Goal: Task Accomplishment & Management: Use online tool/utility

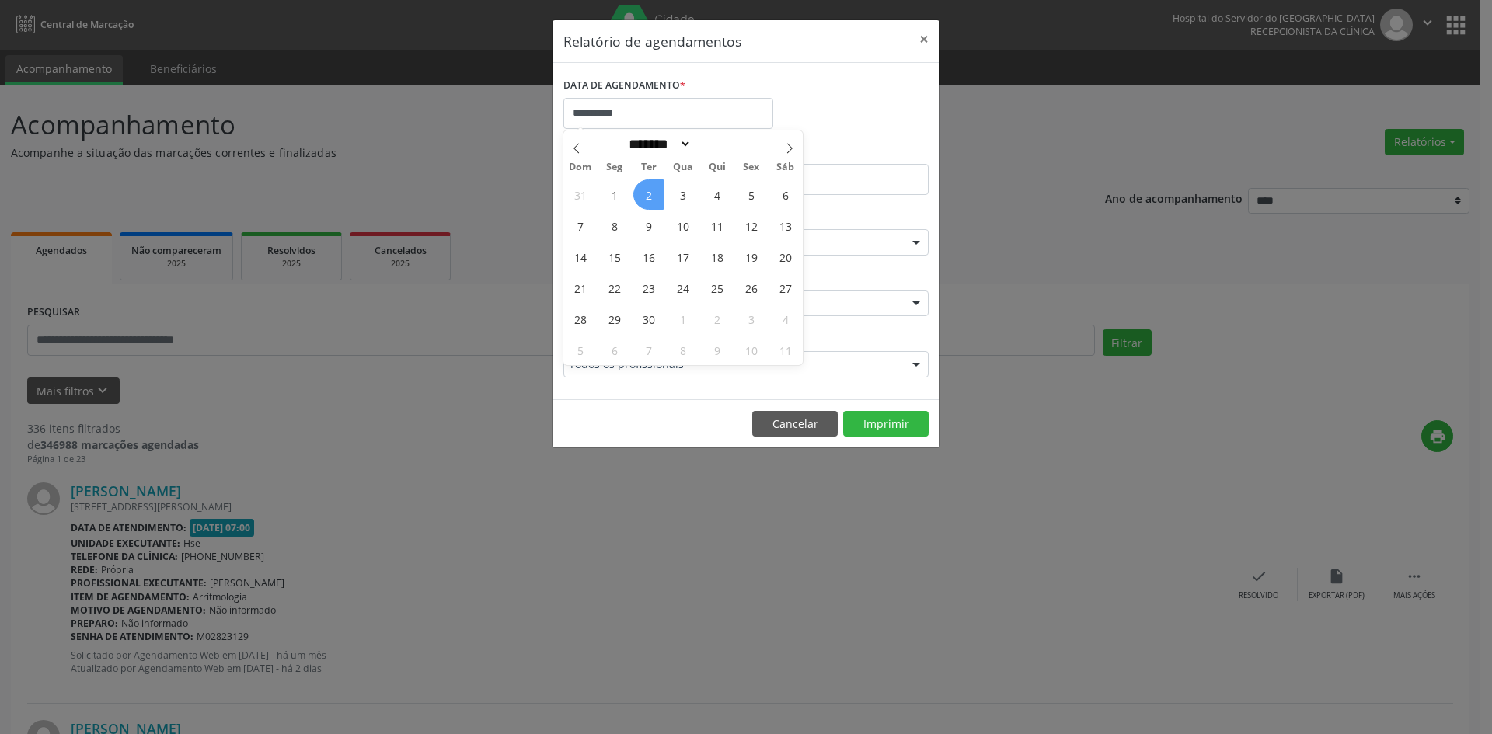
select select "*"
click at [646, 191] on span "2" at bounding box center [648, 194] width 30 height 30
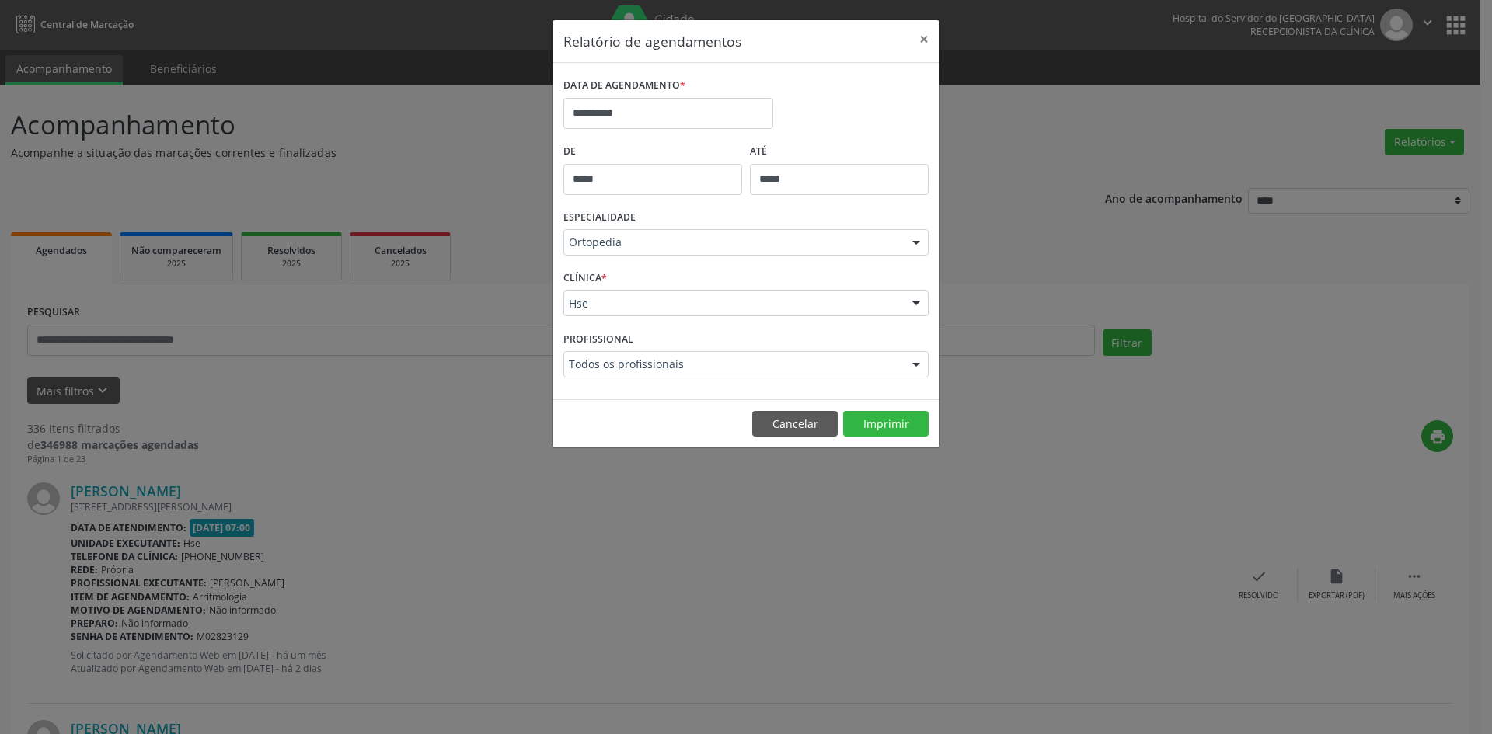
click at [920, 240] on div at bounding box center [915, 243] width 23 height 26
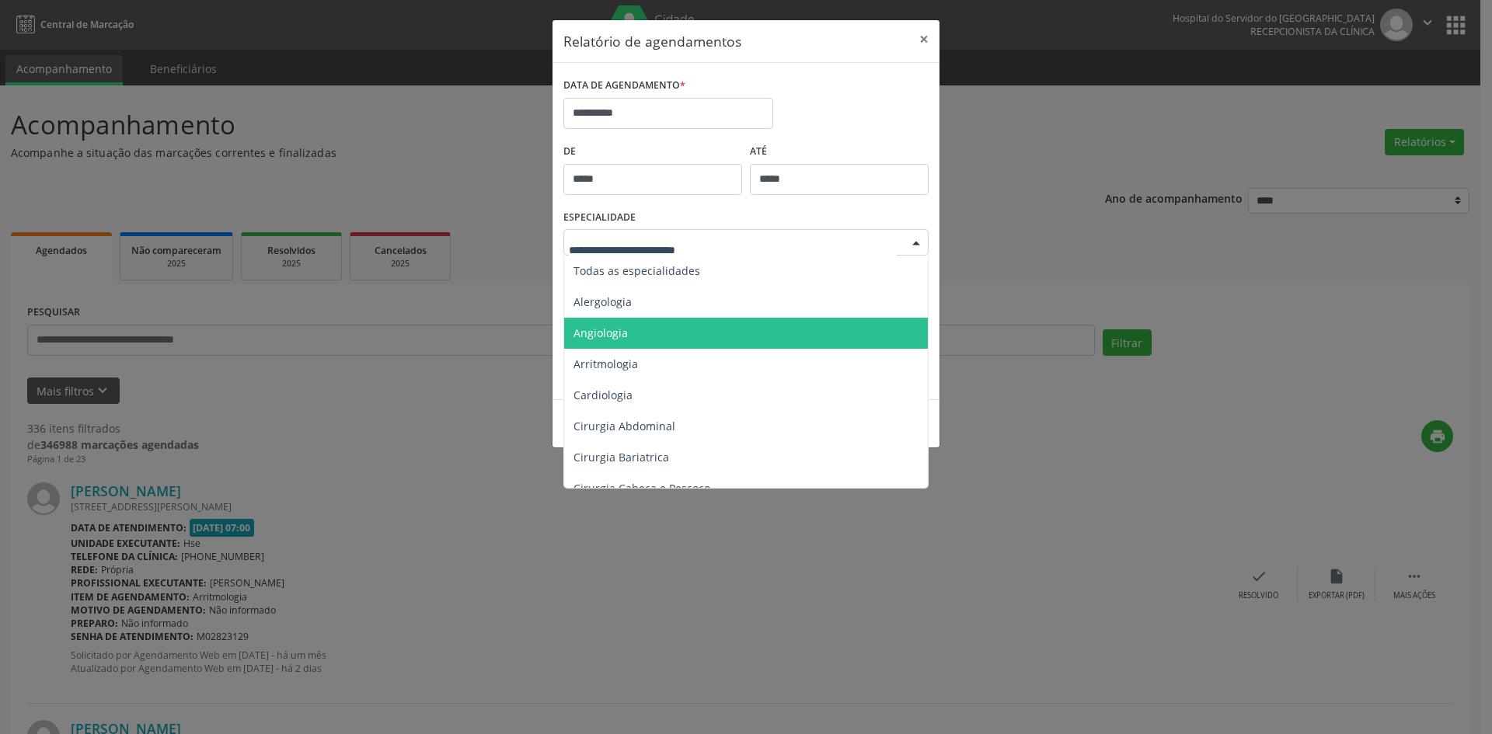
click at [591, 333] on span "Angiologia" at bounding box center [600, 333] width 54 height 15
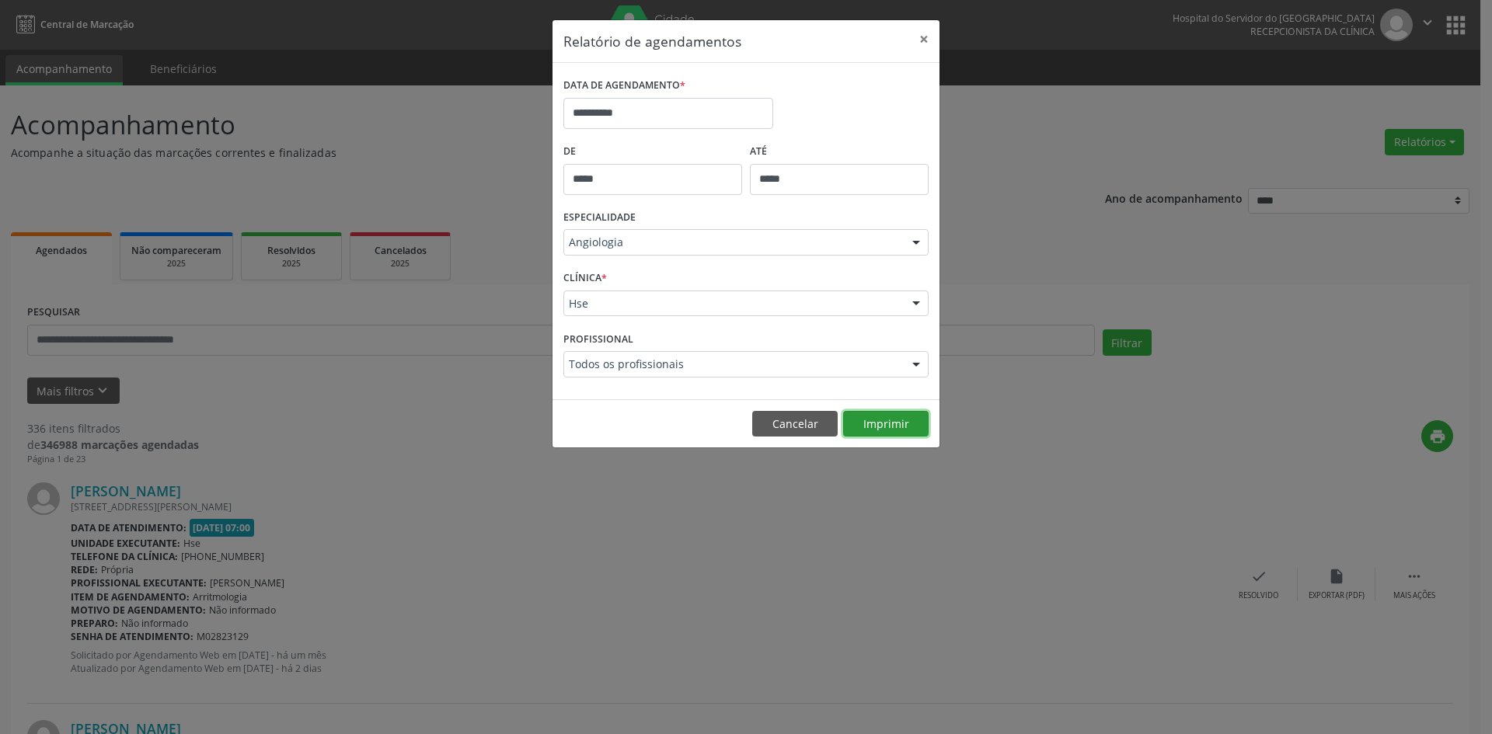
click at [897, 422] on button "Imprimir" at bounding box center [885, 424] width 85 height 26
click at [768, 617] on div "**********" at bounding box center [746, 367] width 1492 height 734
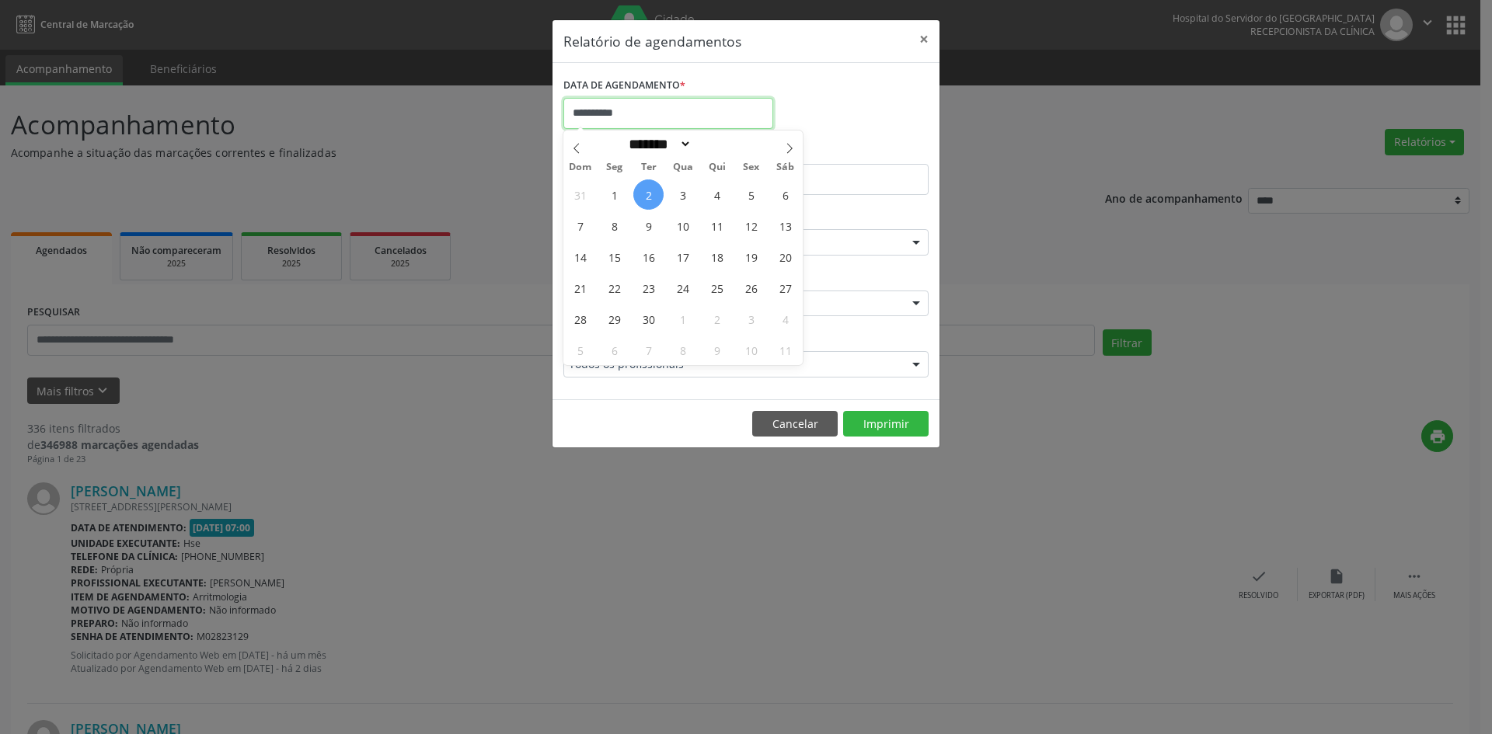
click at [644, 115] on input "**********" at bounding box center [668, 113] width 210 height 31
click at [606, 198] on span "1" at bounding box center [614, 194] width 30 height 30
type input "**********"
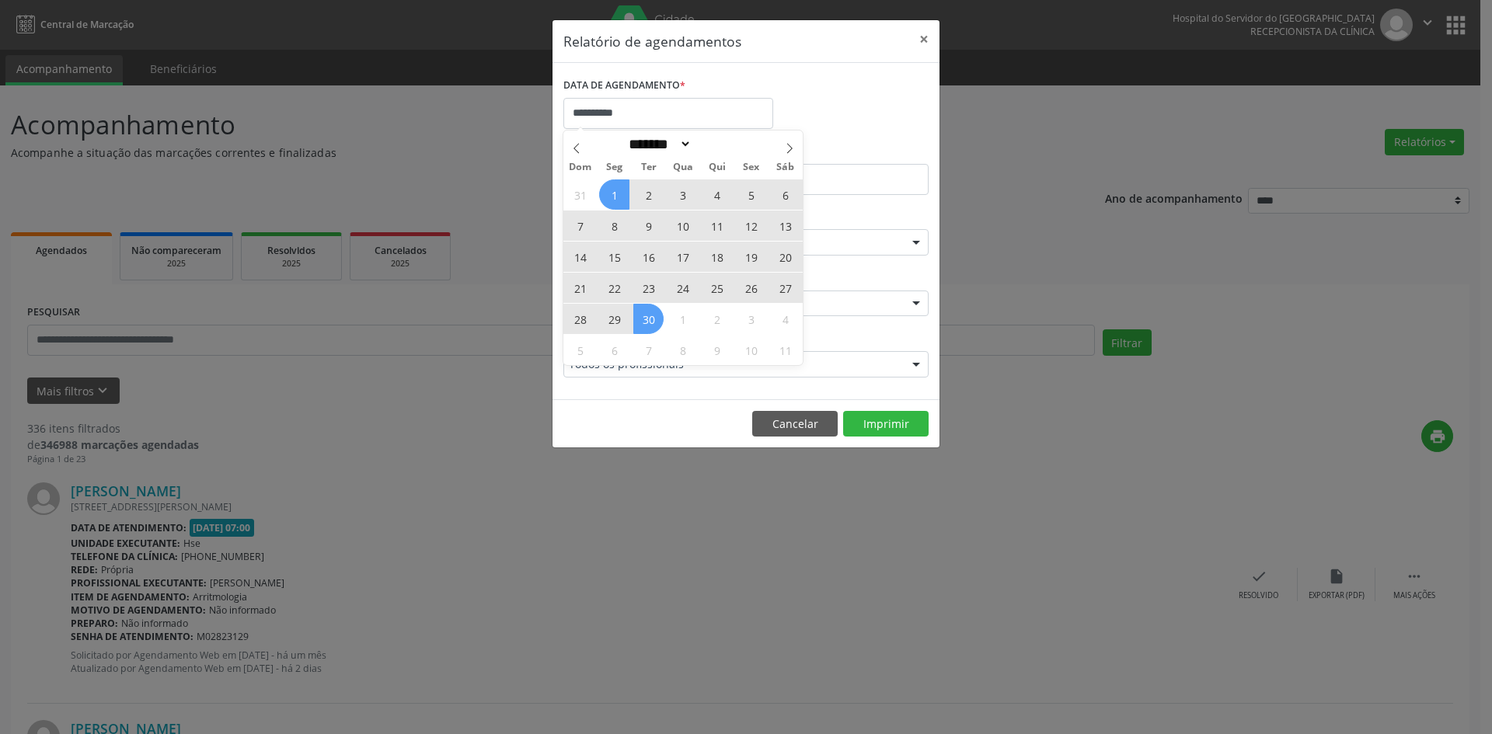
drag, startPoint x: 611, startPoint y: 197, endPoint x: 652, endPoint y: 319, distance: 128.8
click at [652, 319] on div "31 1 2 3 4 5 6 7 8 9 10 11 12 13 14 15 16 17 18 19 20 21 22 23 24 25 26 27 28 2…" at bounding box center [682, 272] width 239 height 186
click at [652, 319] on span "30" at bounding box center [648, 319] width 30 height 30
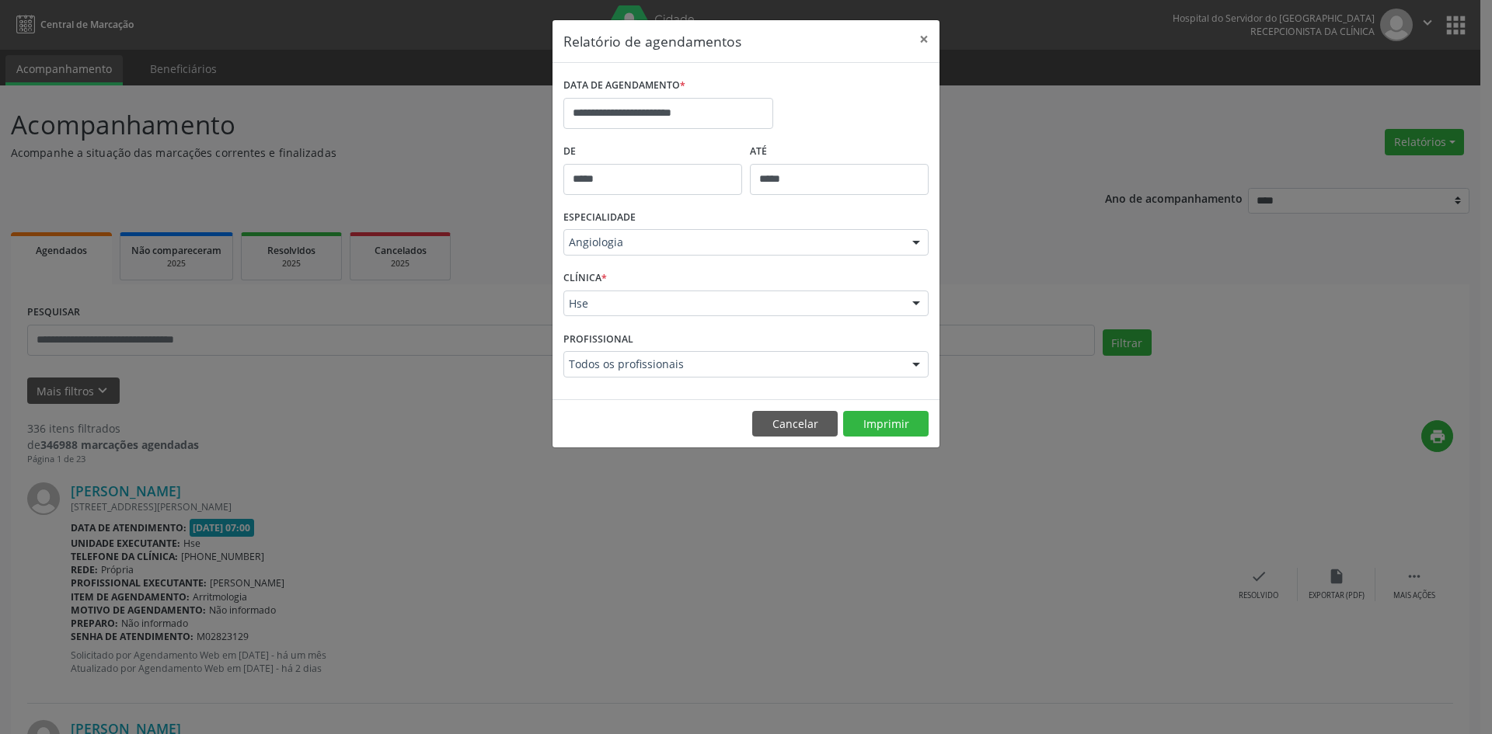
click at [917, 242] on div at bounding box center [915, 243] width 23 height 26
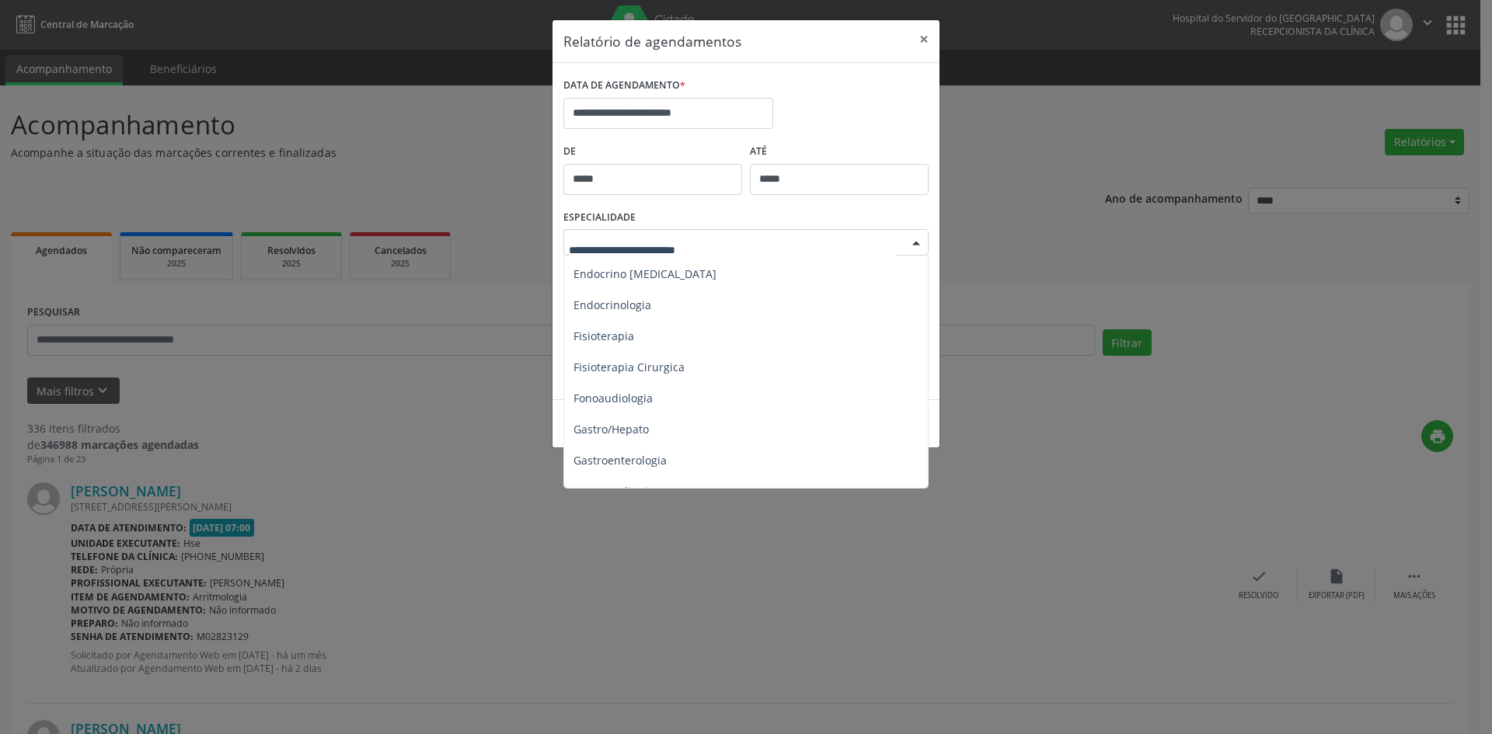
scroll to position [777, 0]
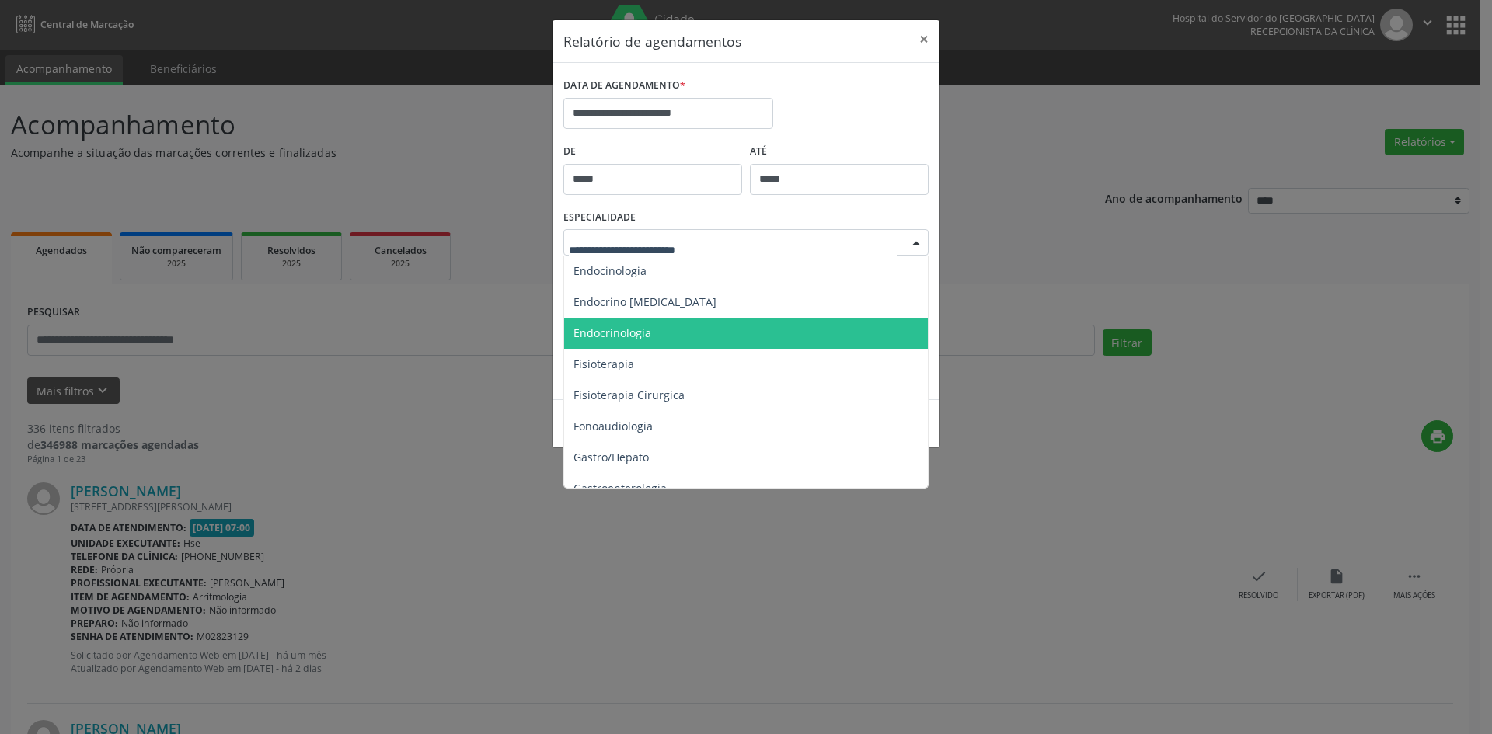
click at [607, 334] on span "Endocrinologia" at bounding box center [612, 333] width 78 height 15
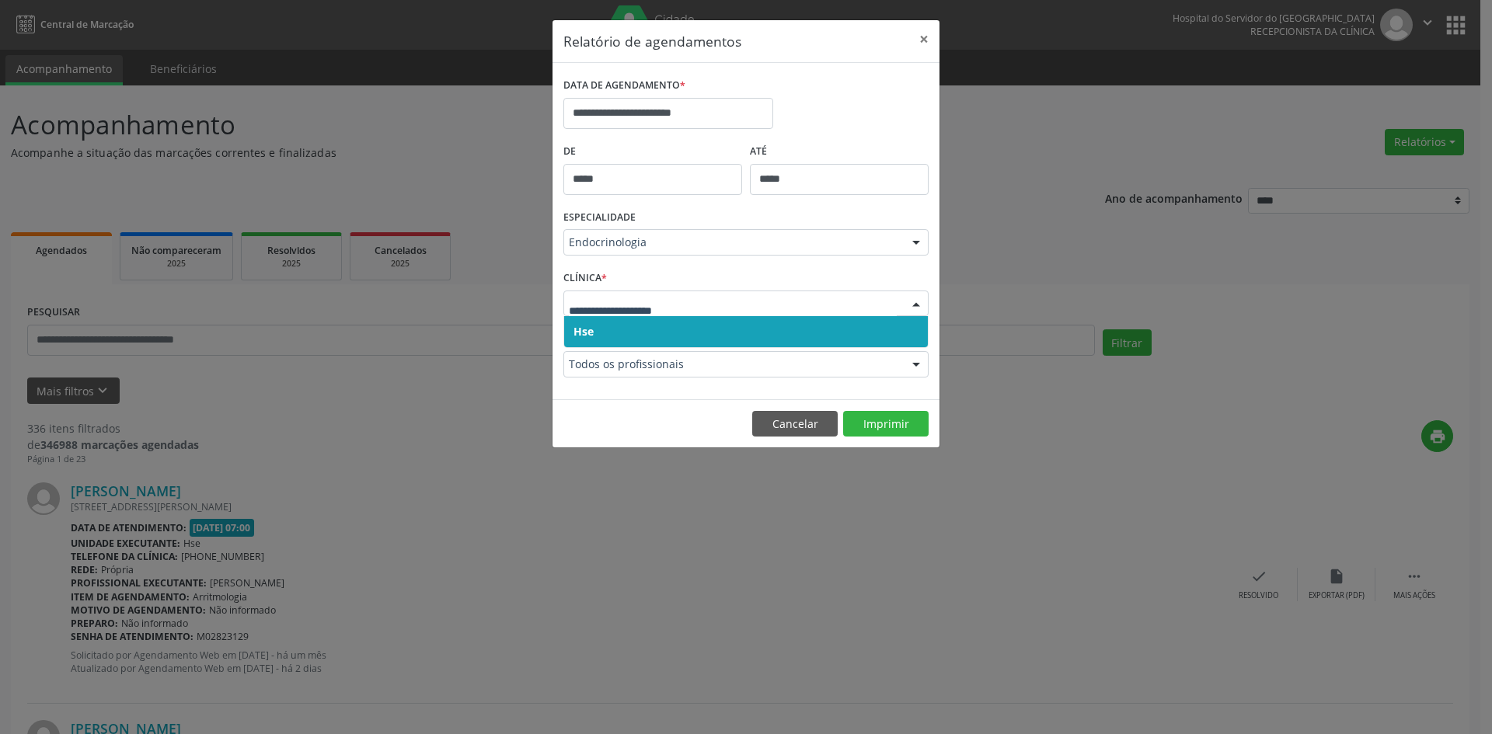
click at [588, 323] on span "Hse" at bounding box center [746, 331] width 364 height 31
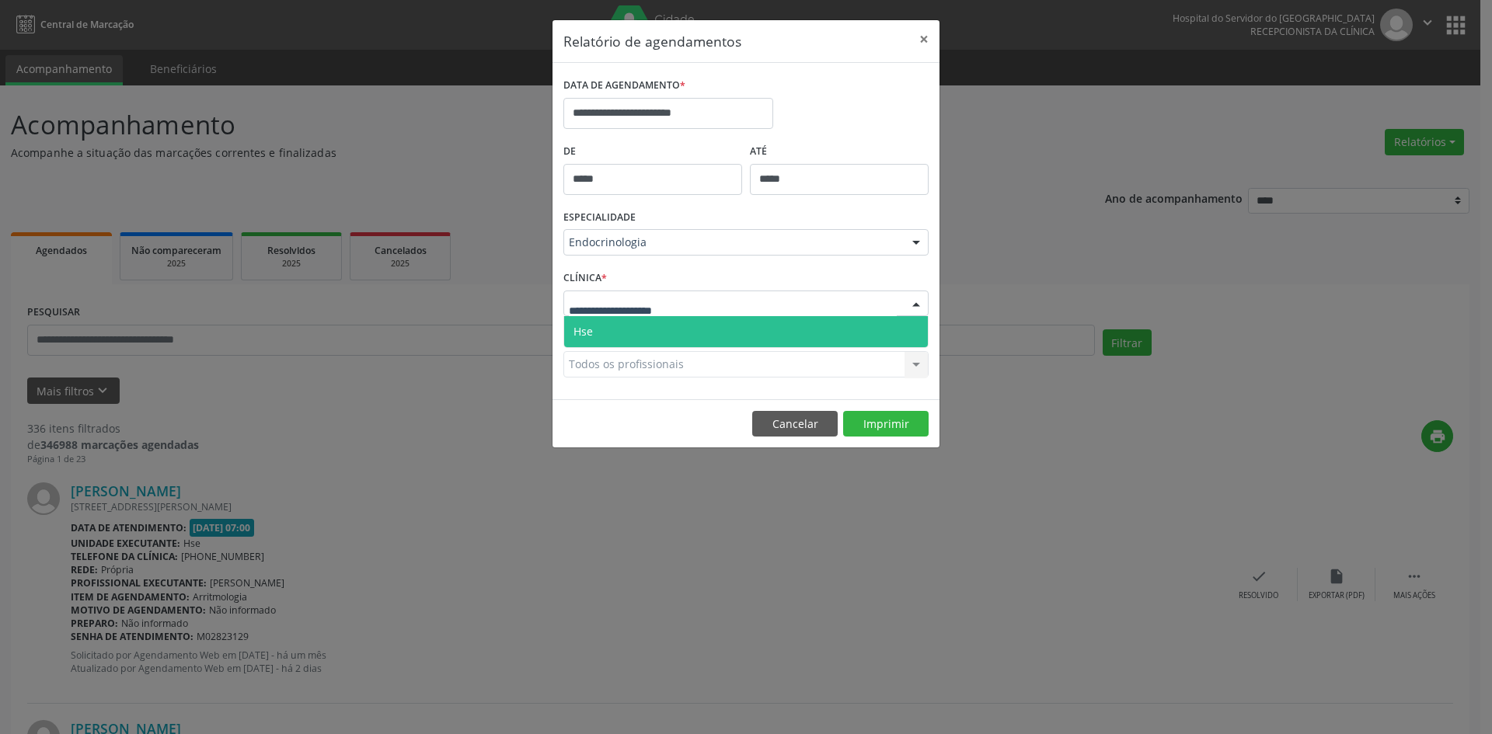
click at [593, 332] on span "Hse" at bounding box center [746, 331] width 364 height 31
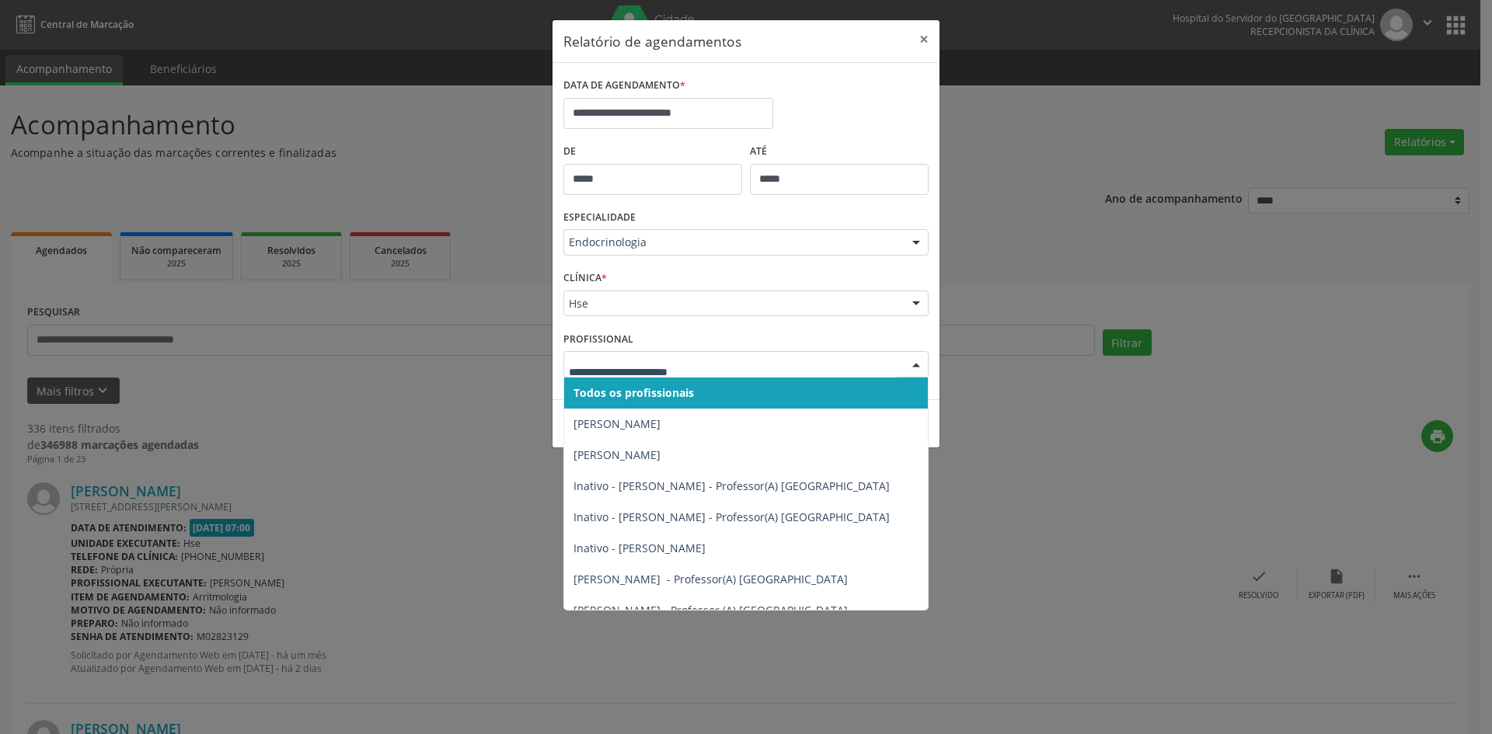
drag, startPoint x: 591, startPoint y: 363, endPoint x: 599, endPoint y: 410, distance: 48.2
click at [590, 389] on span "Todos os profissionais" at bounding box center [633, 392] width 120 height 15
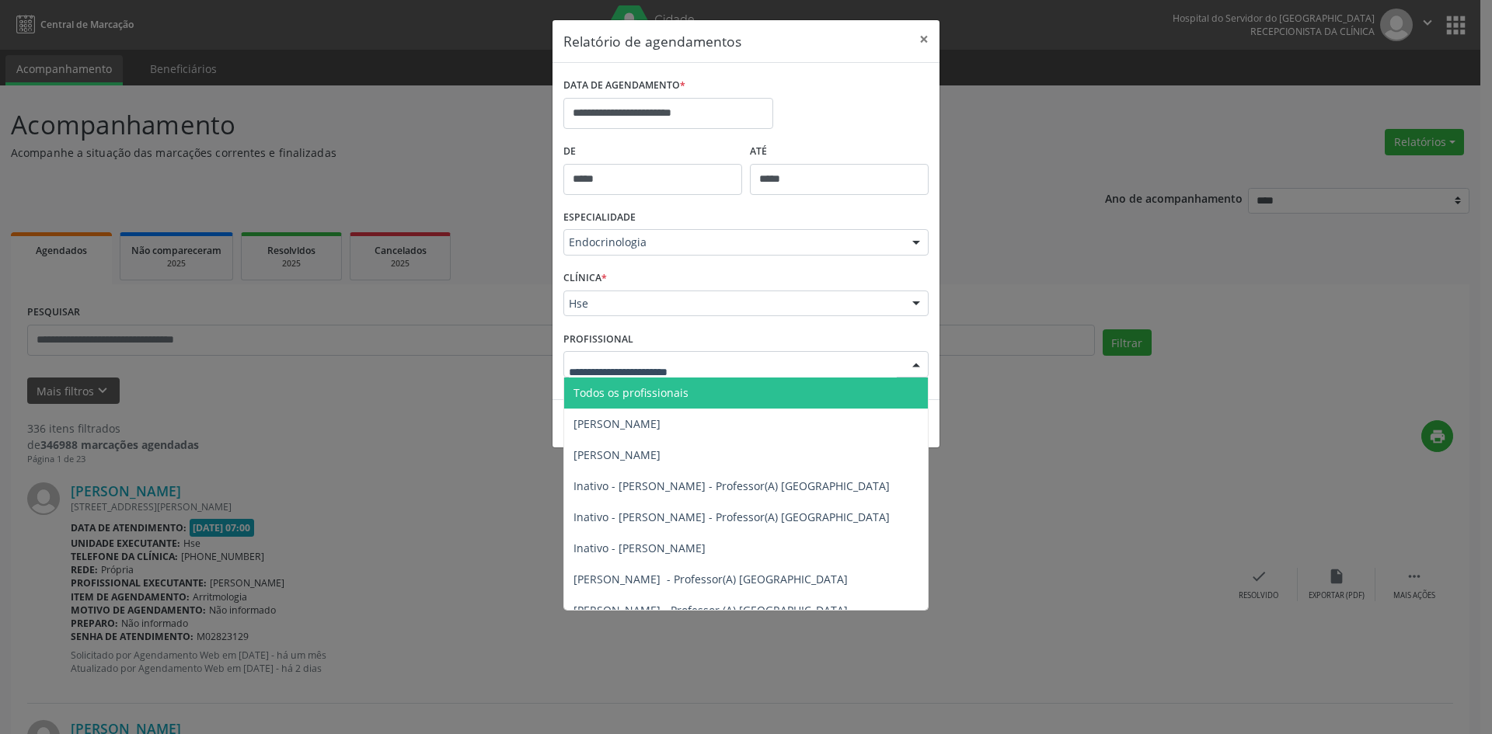
drag, startPoint x: 590, startPoint y: 368, endPoint x: 591, endPoint y: 383, distance: 14.8
click at [596, 395] on span "Todos os profissionais" at bounding box center [630, 392] width 115 height 15
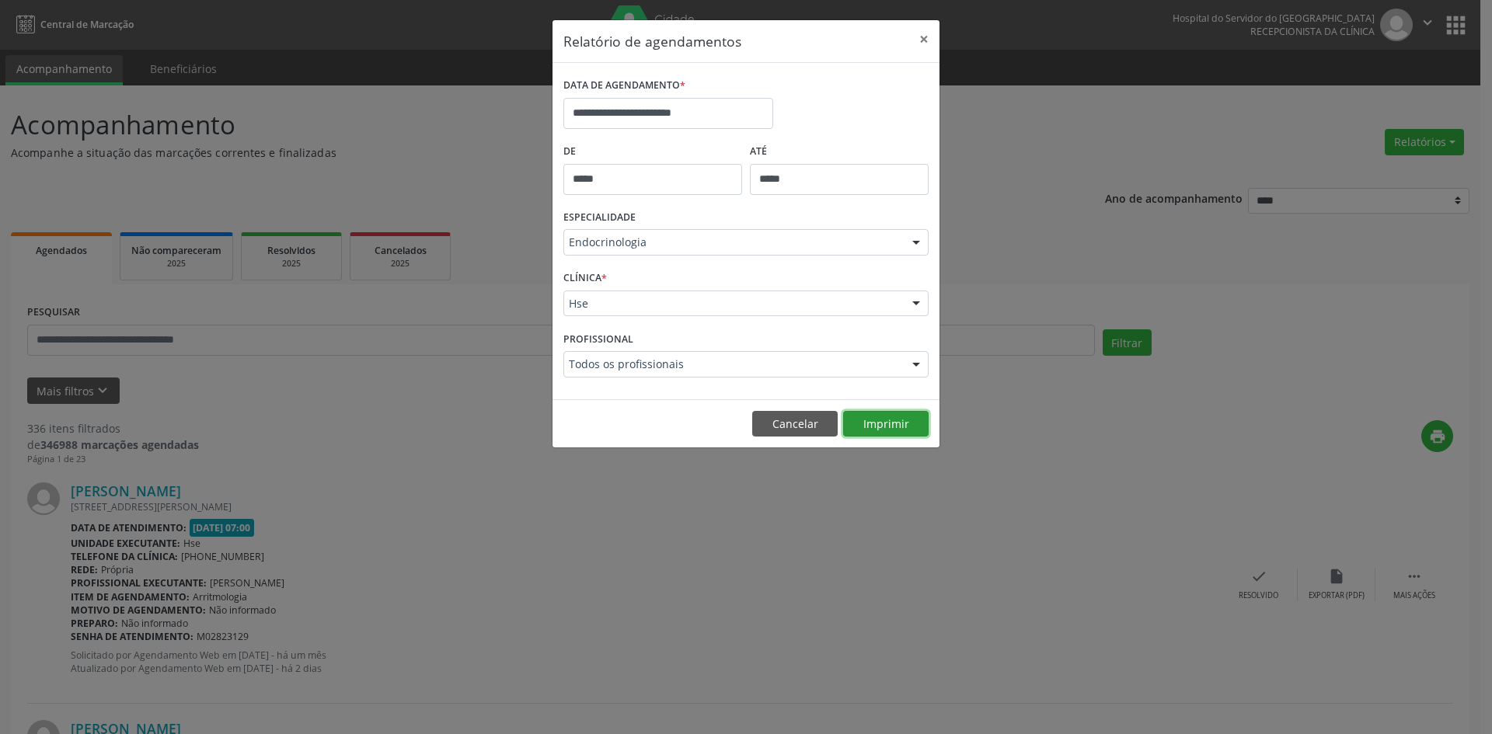
click at [890, 424] on button "Imprimir" at bounding box center [885, 424] width 85 height 26
click at [918, 366] on div at bounding box center [915, 365] width 23 height 26
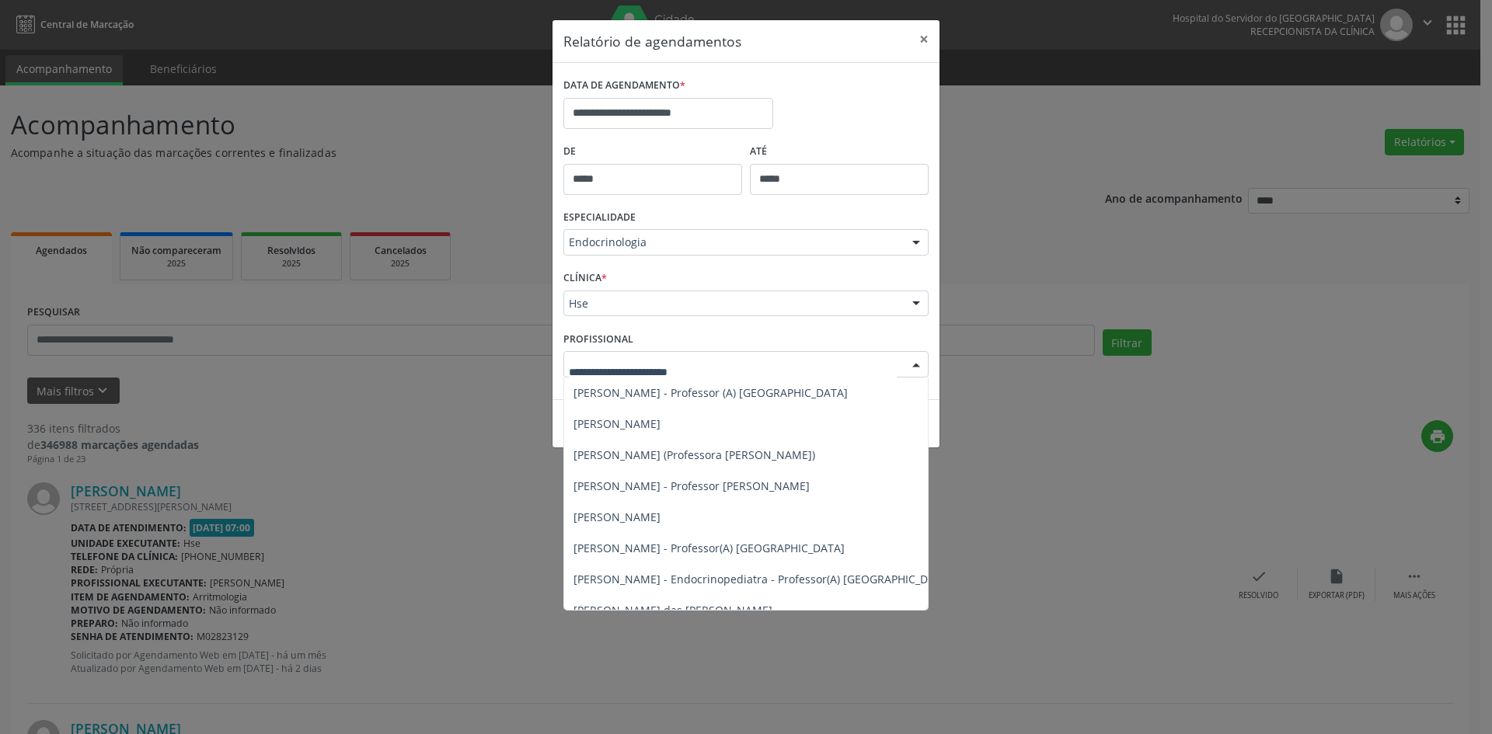
scroll to position [233, 0]
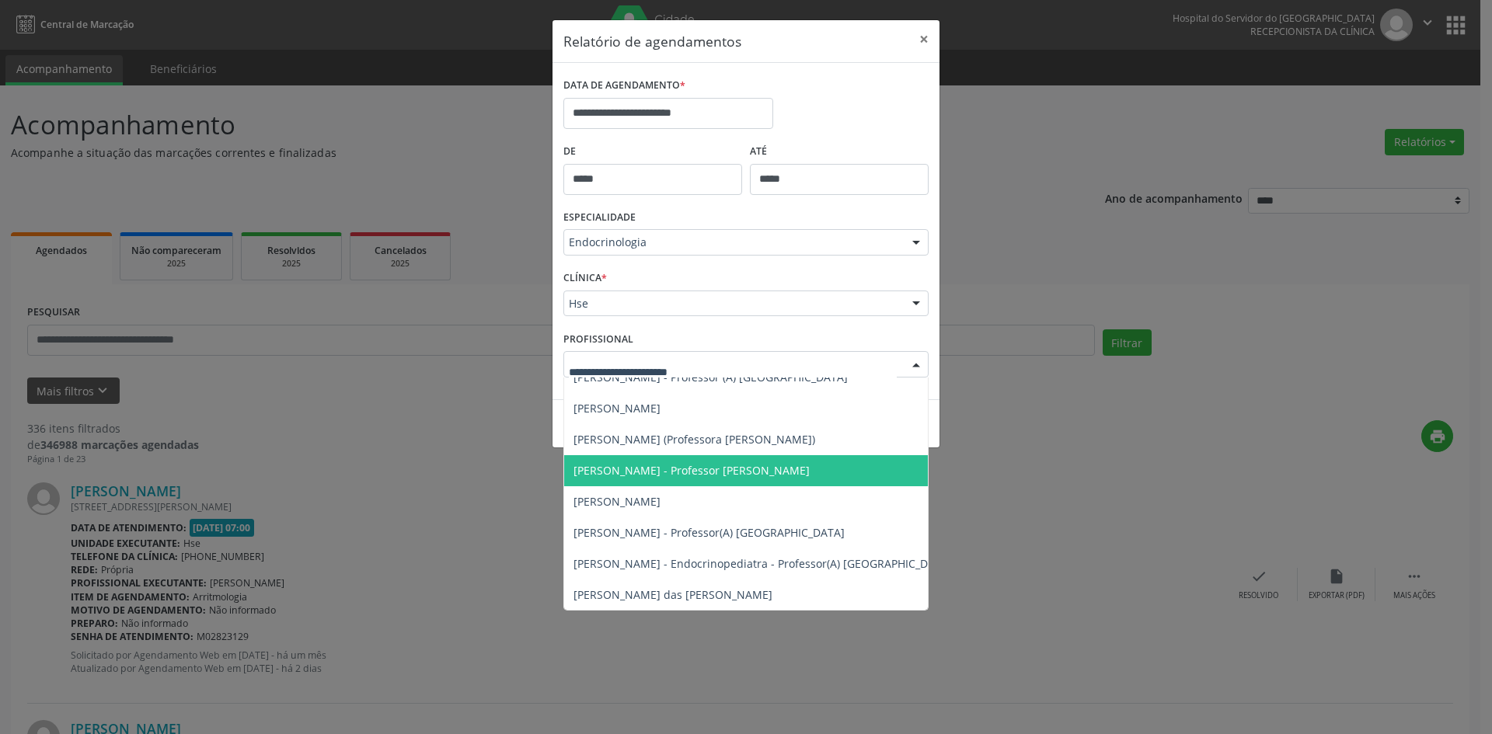
click at [687, 469] on span "[PERSON_NAME] - Professor [PERSON_NAME]" at bounding box center [691, 470] width 236 height 15
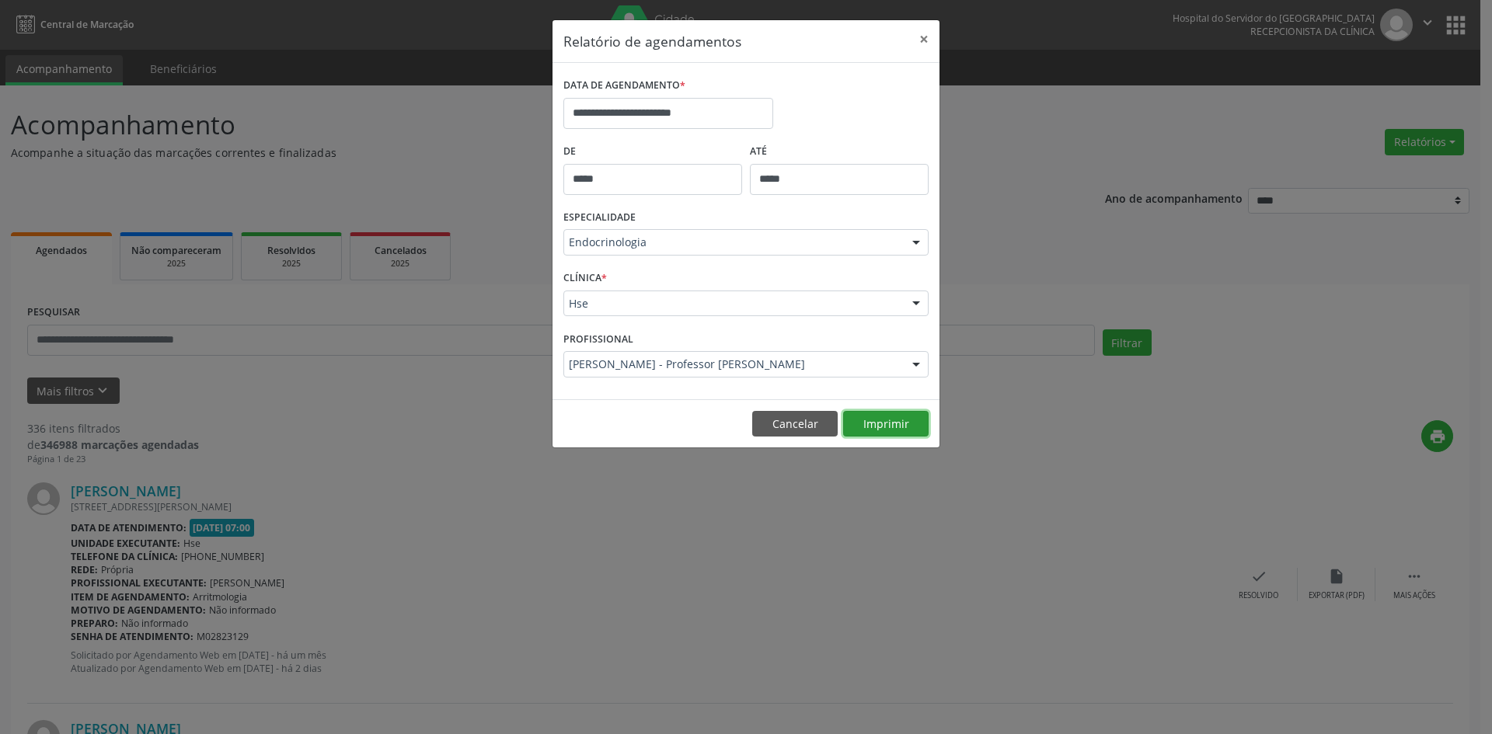
click at [887, 417] on button "Imprimir" at bounding box center [885, 424] width 85 height 26
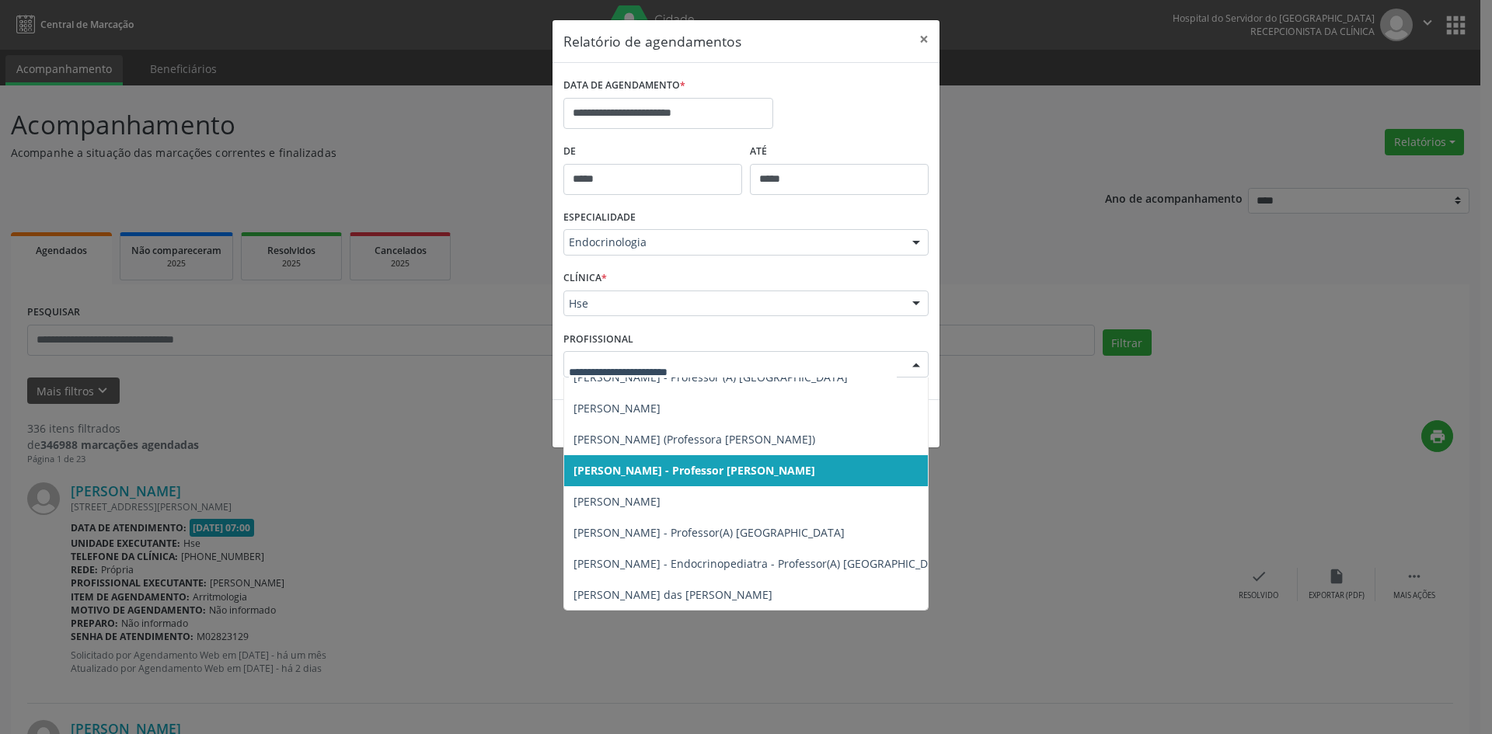
click at [919, 365] on div at bounding box center [915, 365] width 23 height 26
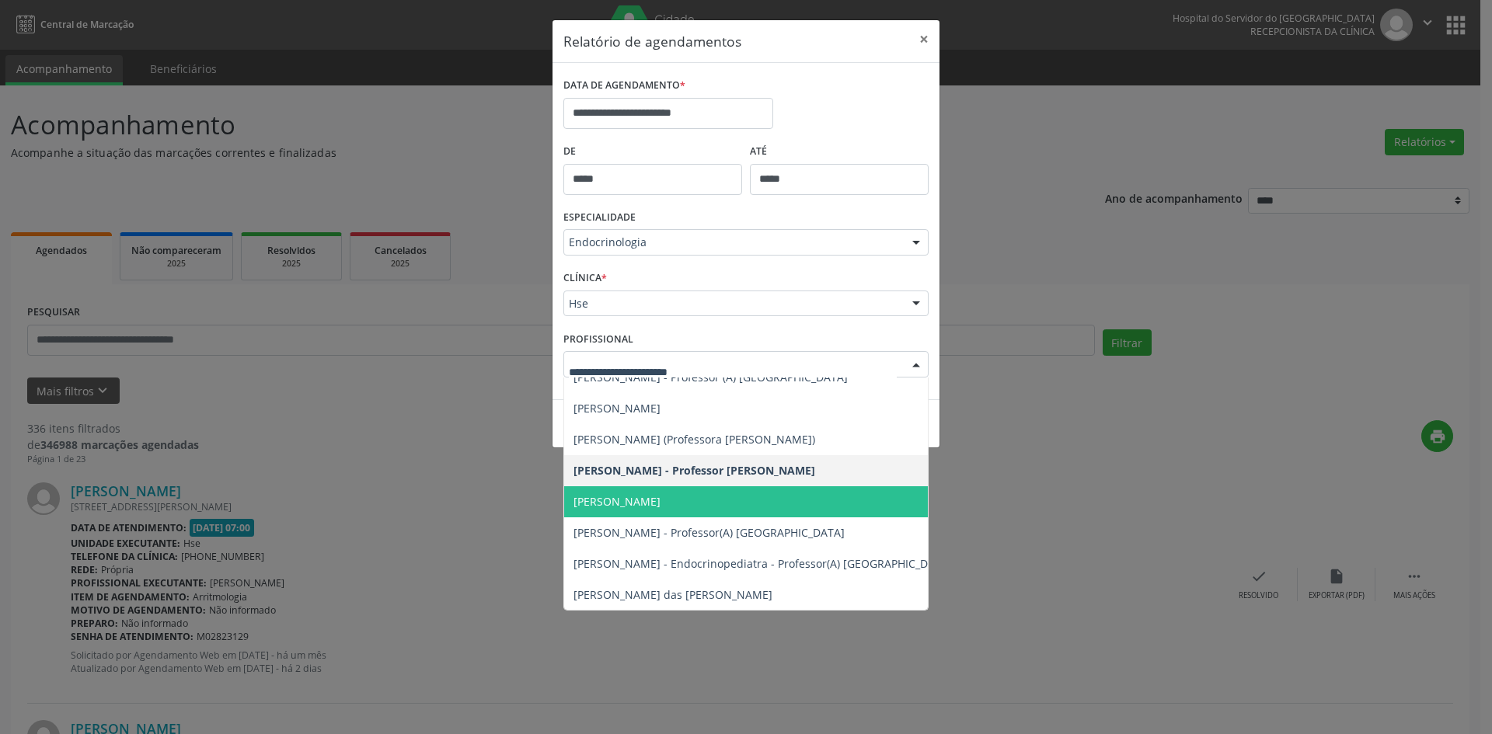
click at [660, 507] on span "[PERSON_NAME]" at bounding box center [616, 501] width 87 height 15
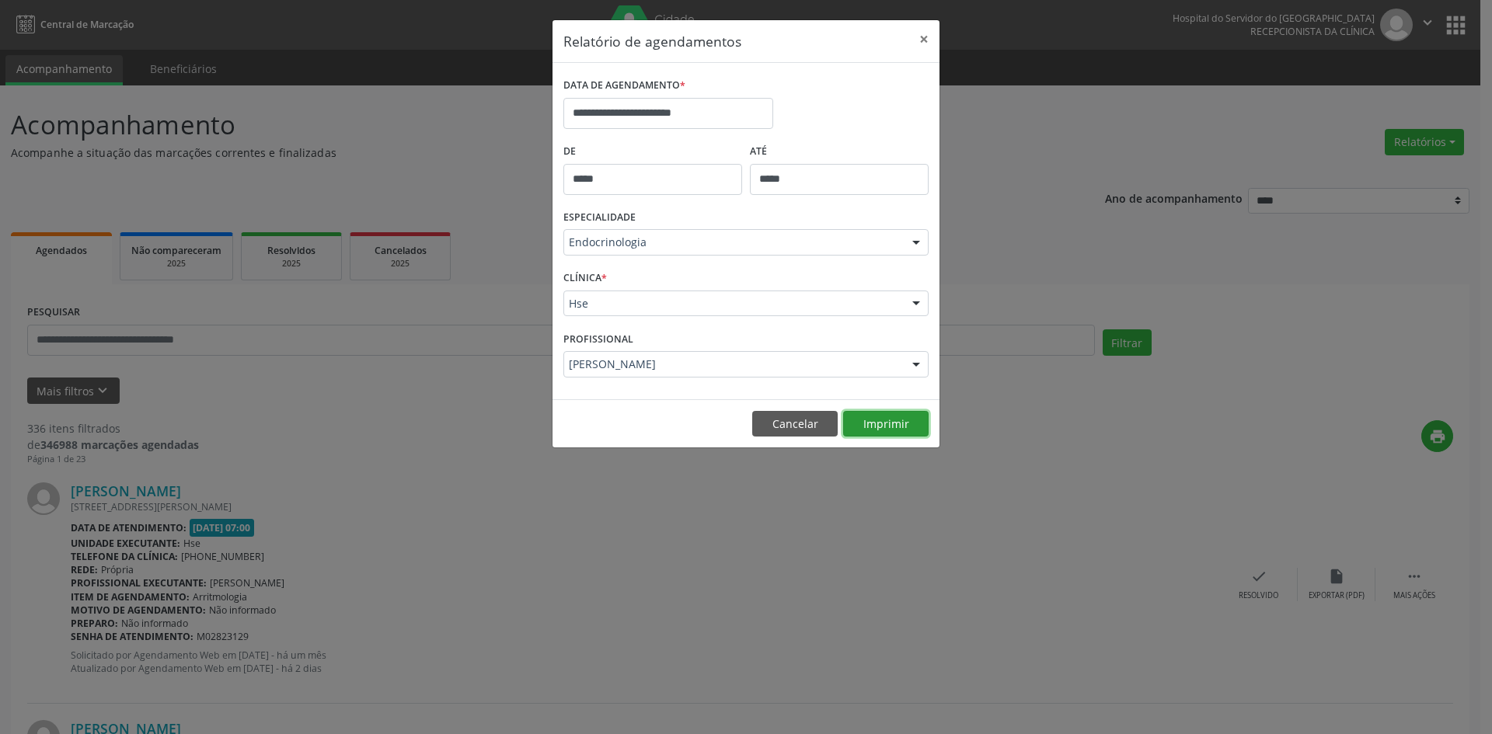
click at [871, 420] on button "Imprimir" at bounding box center [885, 424] width 85 height 26
